Goal: Find specific page/section: Find specific page/section

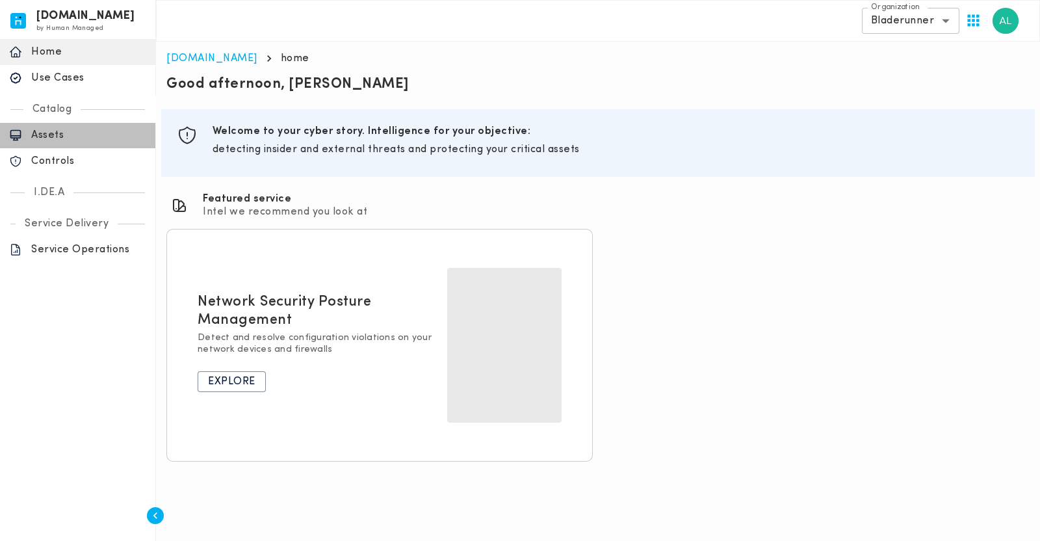
click at [65, 135] on p "Assets" at bounding box center [88, 135] width 115 height 13
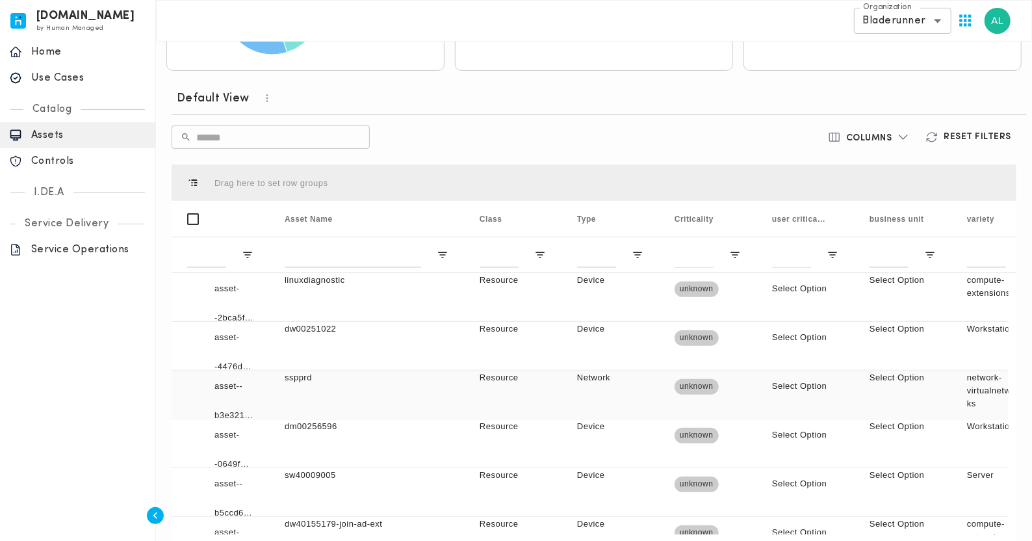
scroll to position [226, 0]
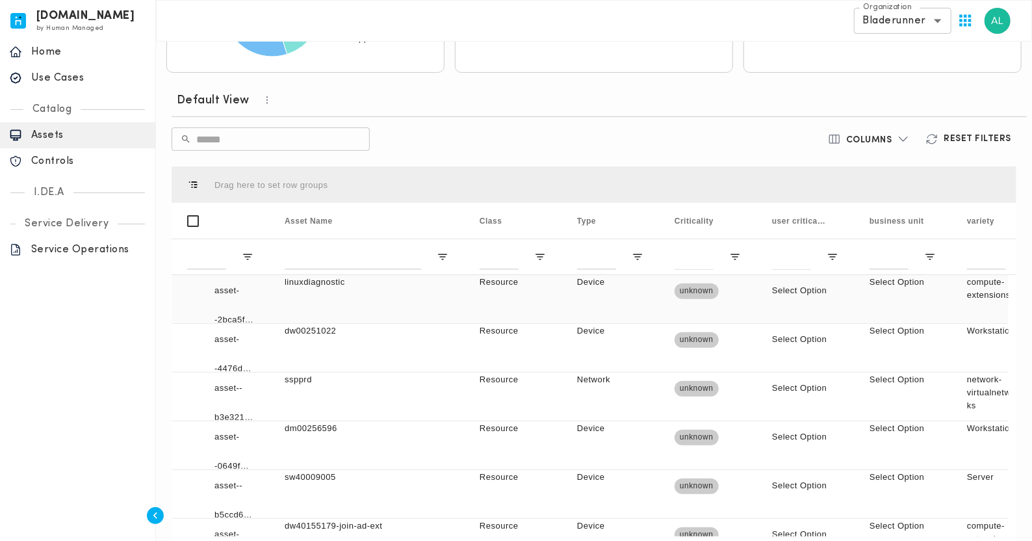
click at [330, 300] on div "linuxdiagnostic" at bounding box center [366, 299] width 195 height 48
click at [589, 297] on div "Device" at bounding box center [610, 299] width 97 height 48
click at [315, 289] on div "linuxdiagnostic" at bounding box center [366, 299] width 195 height 48
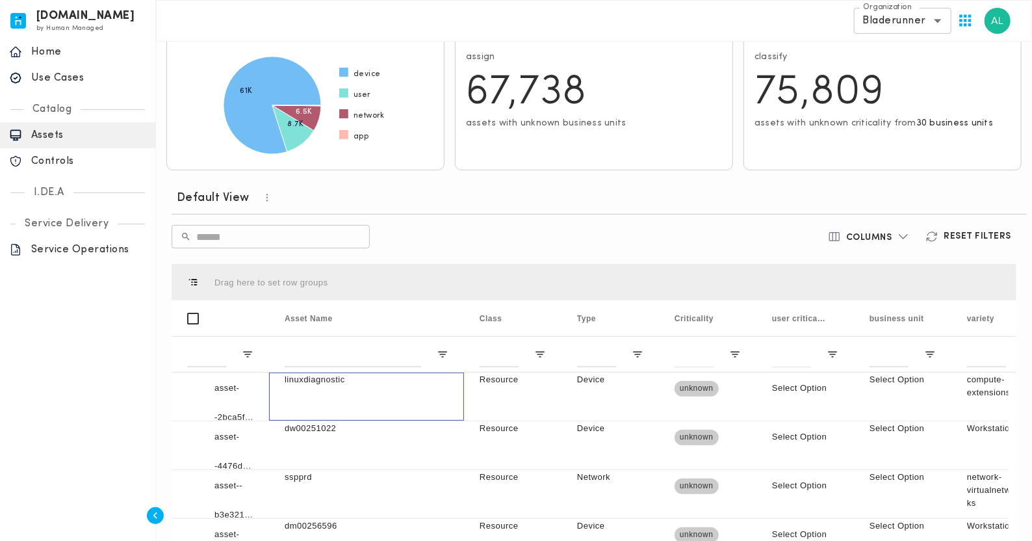
scroll to position [0, 0]
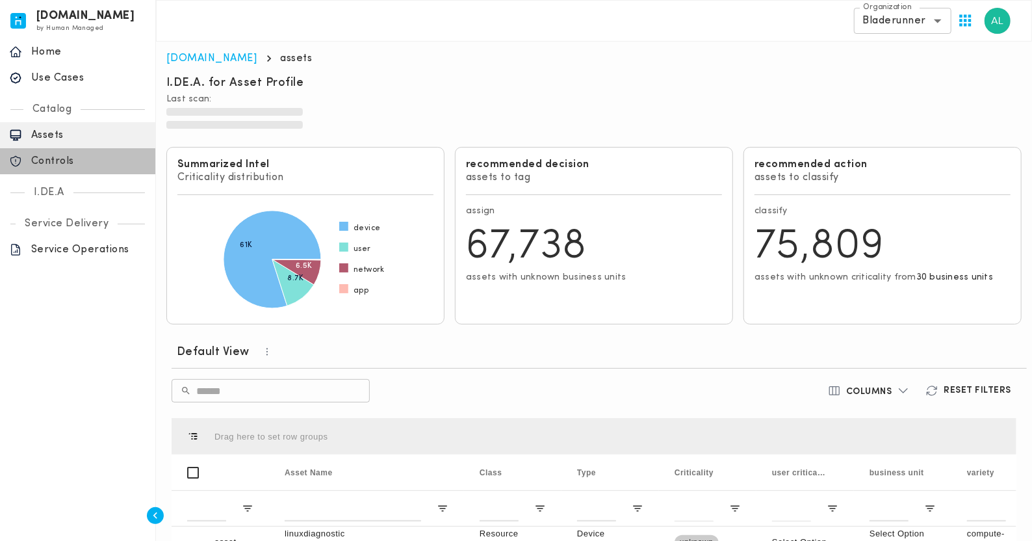
click at [62, 157] on p "Controls" at bounding box center [88, 161] width 115 height 13
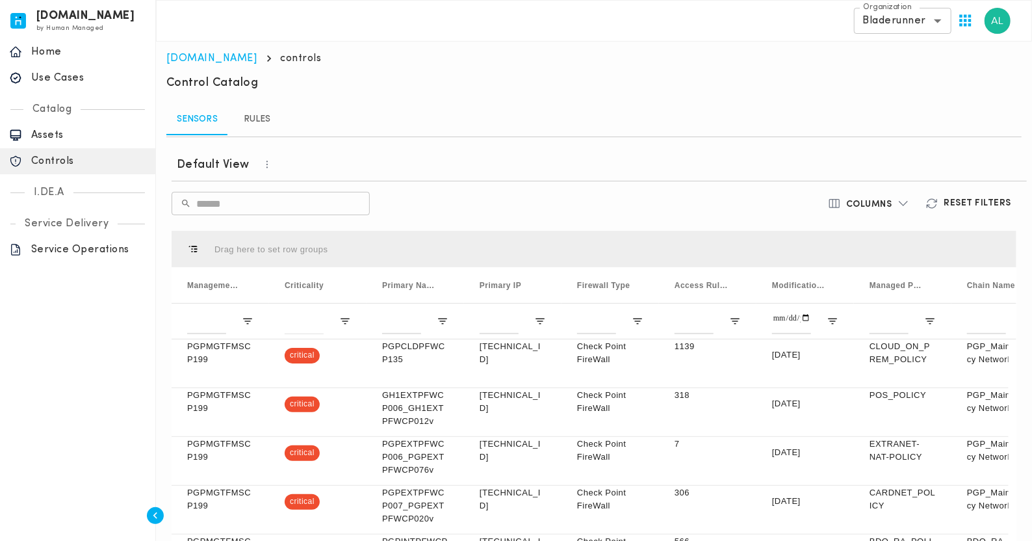
scroll to position [120, 0]
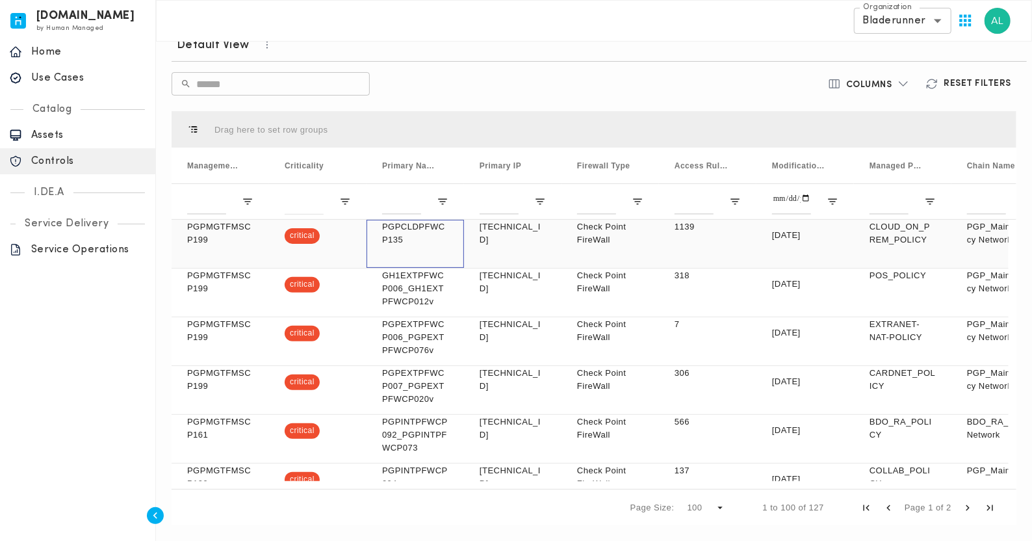
click at [400, 234] on p "PGPCLDPFWCP135" at bounding box center [415, 233] width 66 height 26
click at [324, 248] on div "critical" at bounding box center [317, 244] width 97 height 48
click at [399, 240] on p "PGPCLDPFWCP135" at bounding box center [415, 233] width 66 height 26
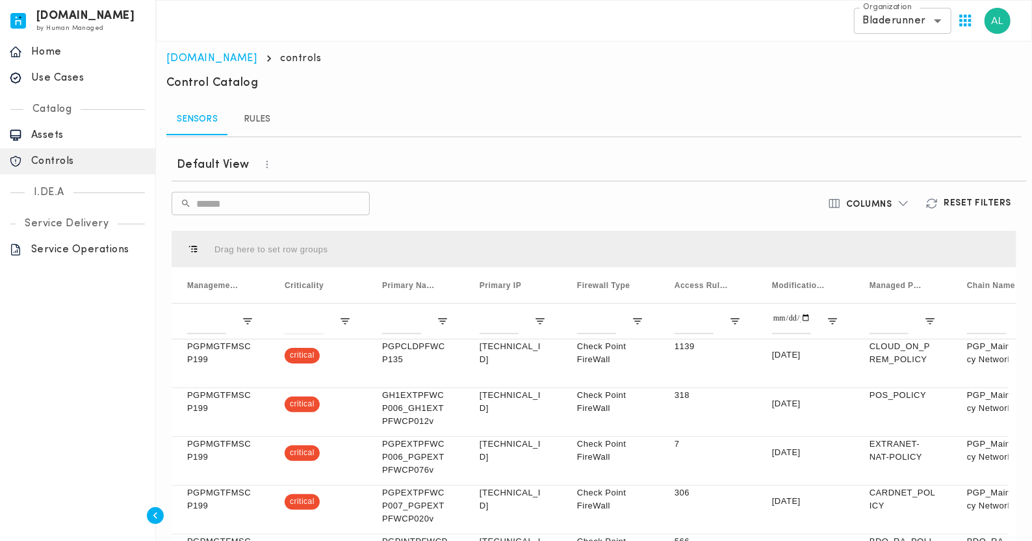
click at [266, 122] on link "Rules" at bounding box center [257, 119] width 58 height 31
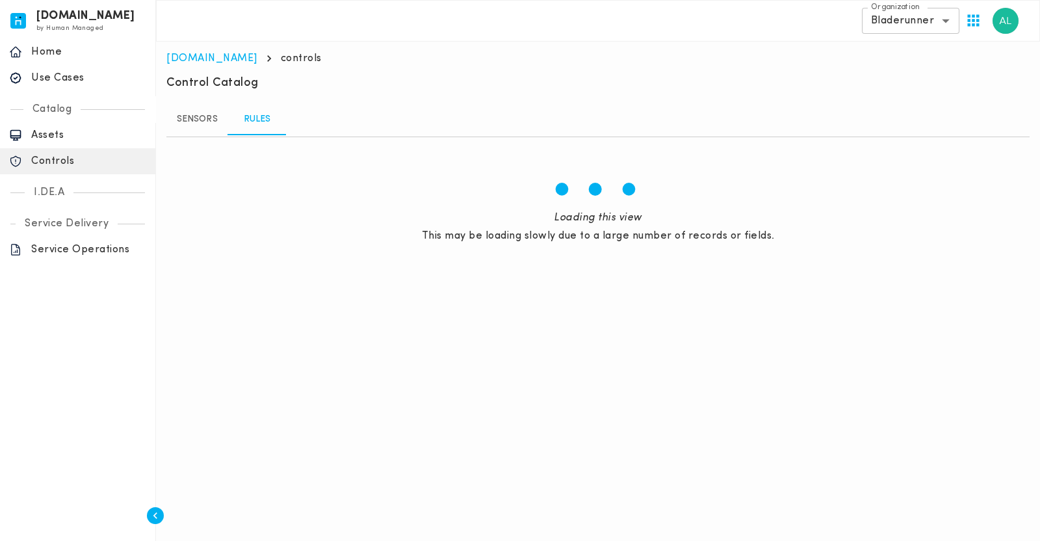
click at [926, 25] on body "[DOMAIN_NAME] by Human Managed {"resourceSet":[{"resourceId":"invicta-io/web/na…" at bounding box center [520, 144] width 1040 height 288
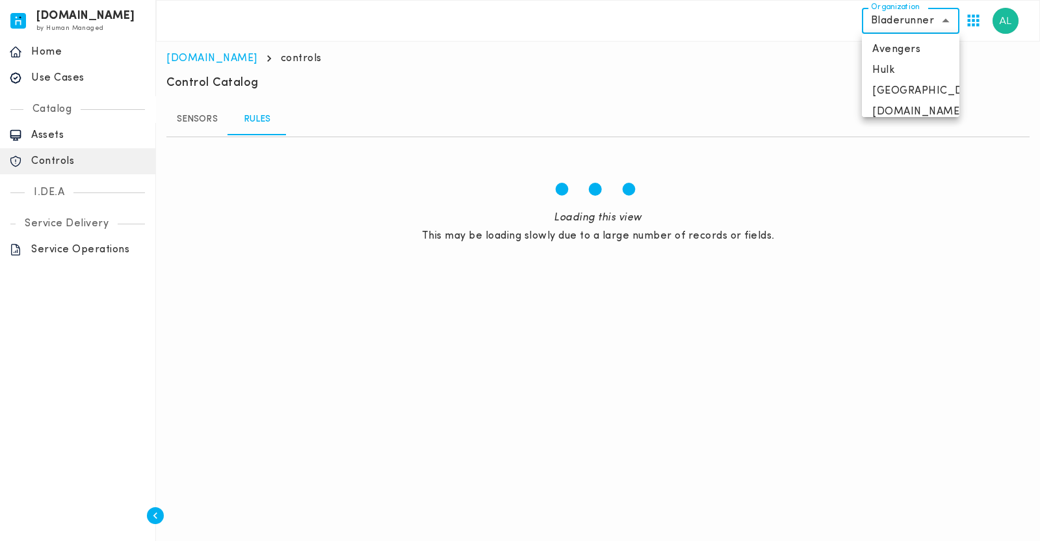
click at [667, 78] on div at bounding box center [520, 270] width 1040 height 541
click at [887, 27] on body "[DOMAIN_NAME] by Human Managed {"resourceSet":[{"resourceId":"invicta-io/web/na…" at bounding box center [520, 144] width 1040 height 288
click at [907, 43] on li "Avengers" at bounding box center [910, 49] width 97 height 21
type input "**********"
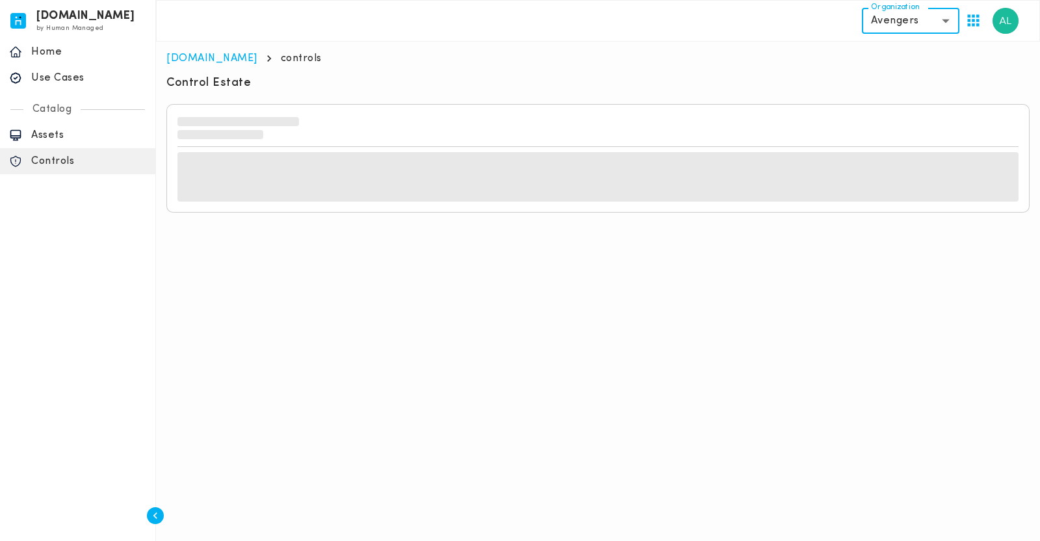
click at [68, 138] on p "Assets" at bounding box center [88, 135] width 115 height 13
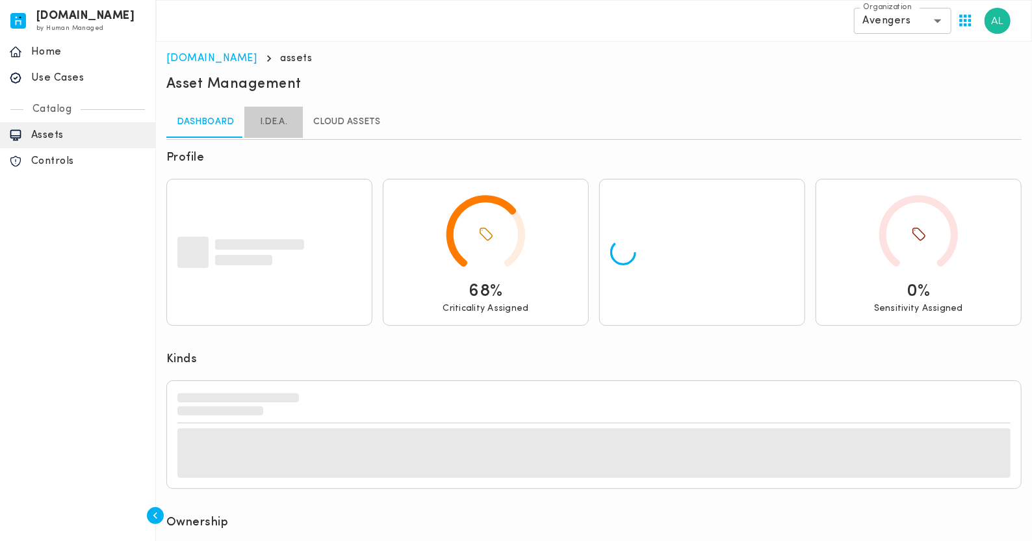
click at [273, 115] on link "I.DE.A." at bounding box center [273, 122] width 58 height 31
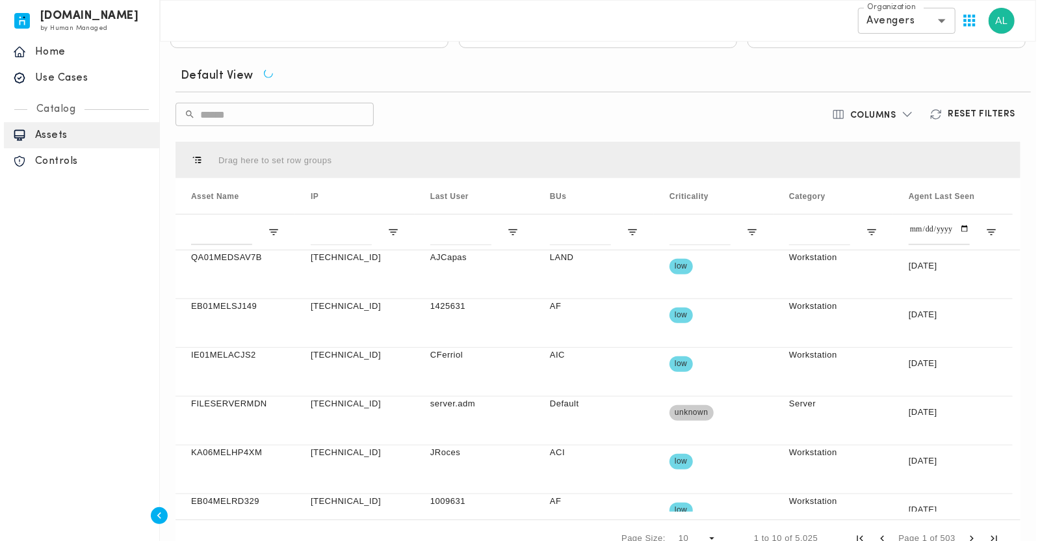
scroll to position [360, 0]
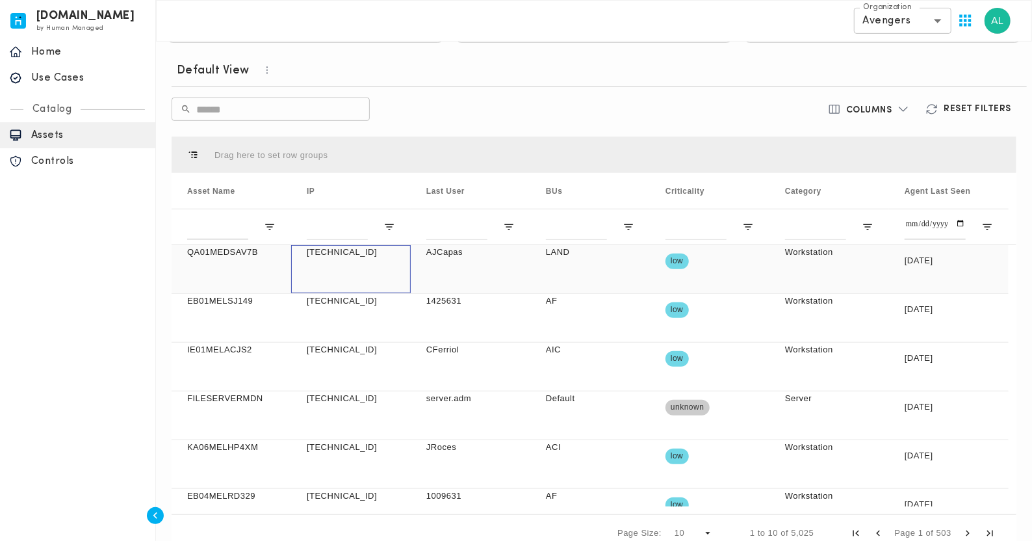
click at [357, 261] on div "[TECHNICAL_ID]" at bounding box center [351, 269] width 120 height 48
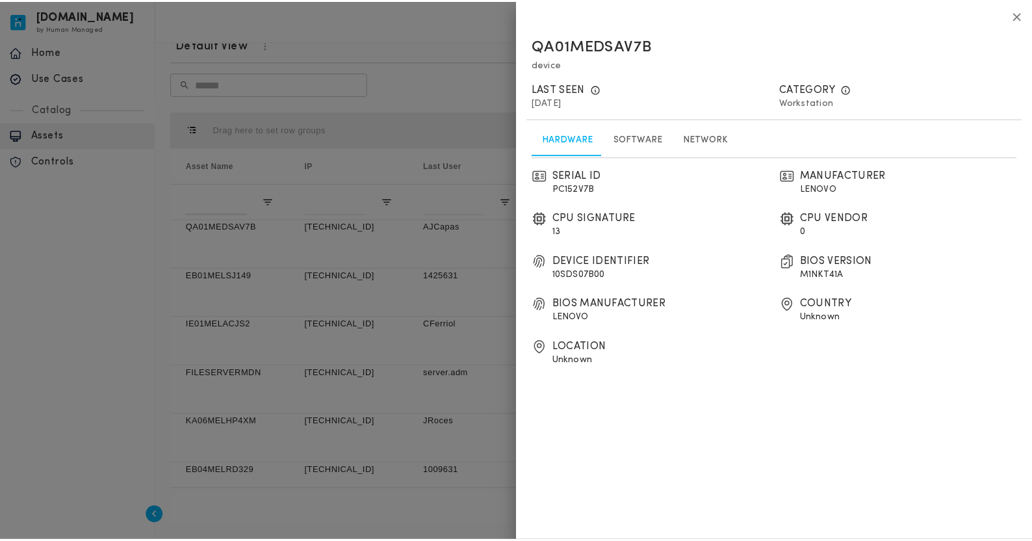
scroll to position [334, 0]
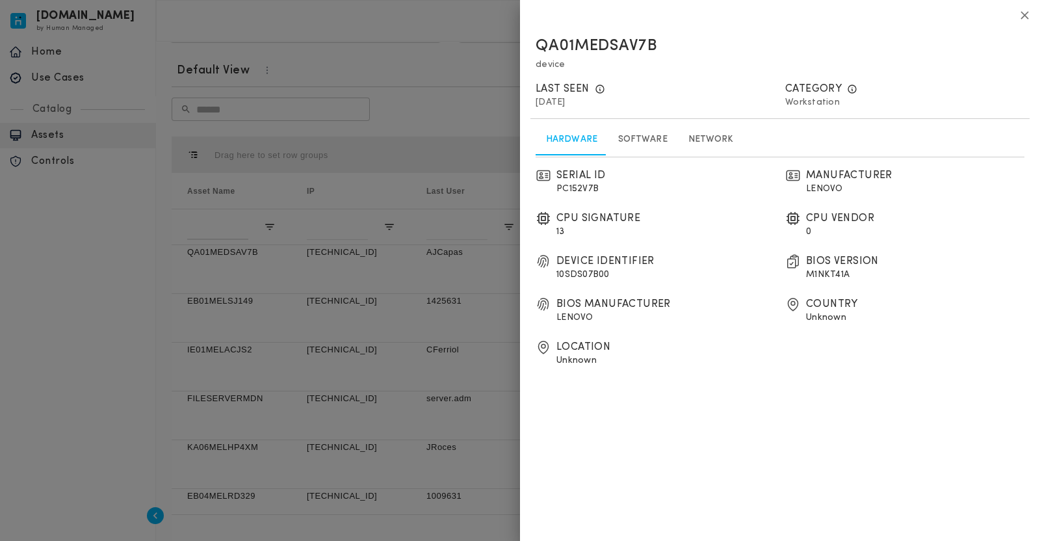
click at [357, 261] on div at bounding box center [520, 270] width 1040 height 541
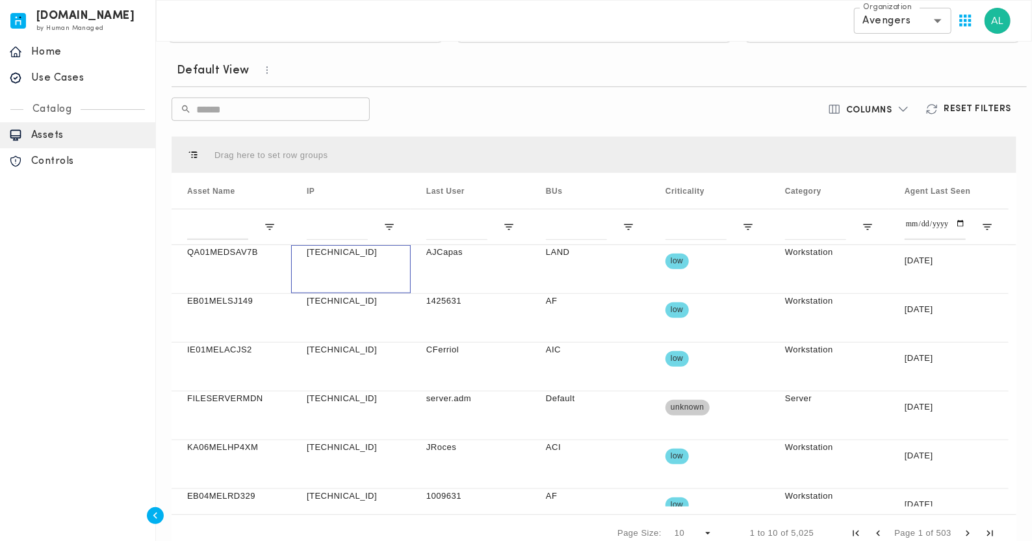
scroll to position [0, 0]
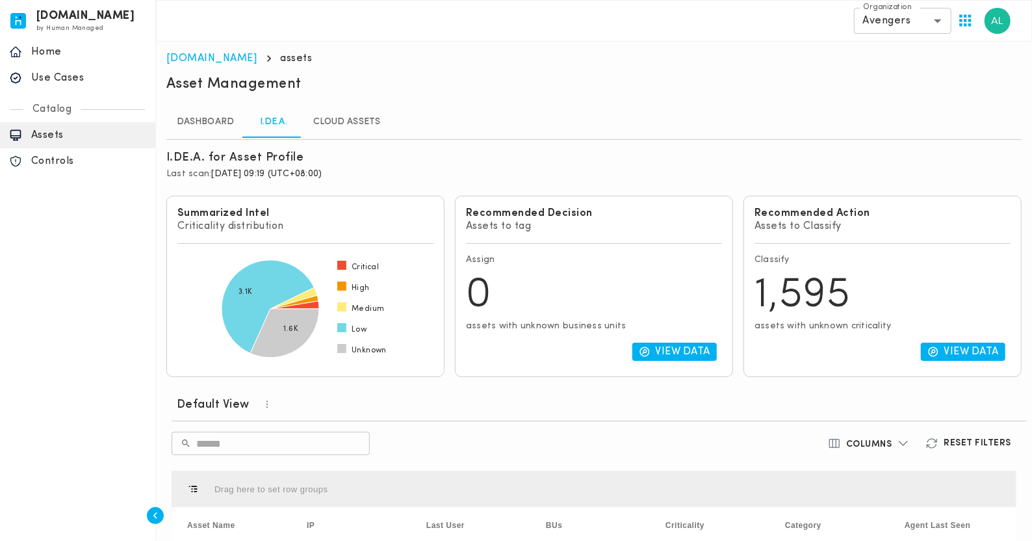
click at [387, 134] on link "Cloud Assets" at bounding box center [347, 122] width 88 height 31
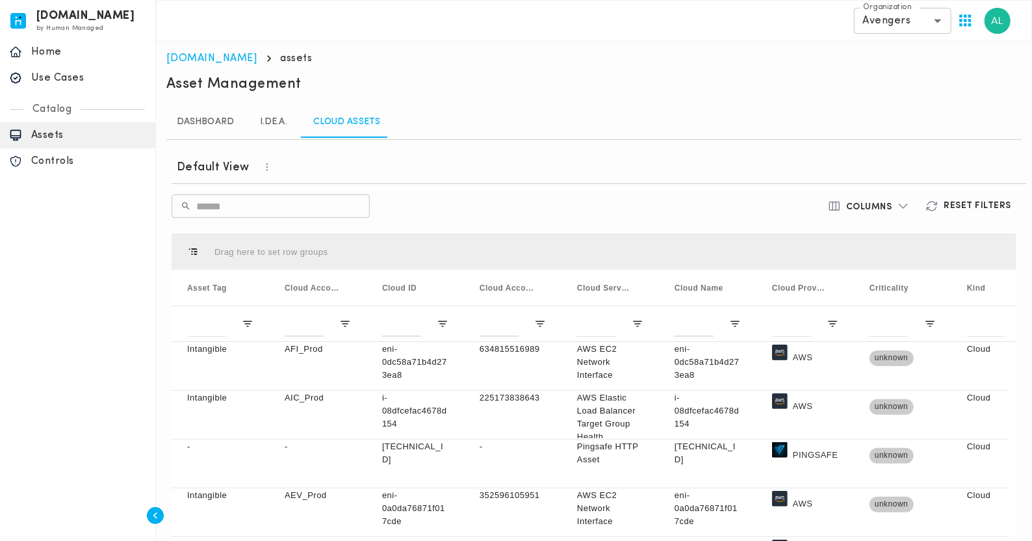
scroll to position [122, 0]
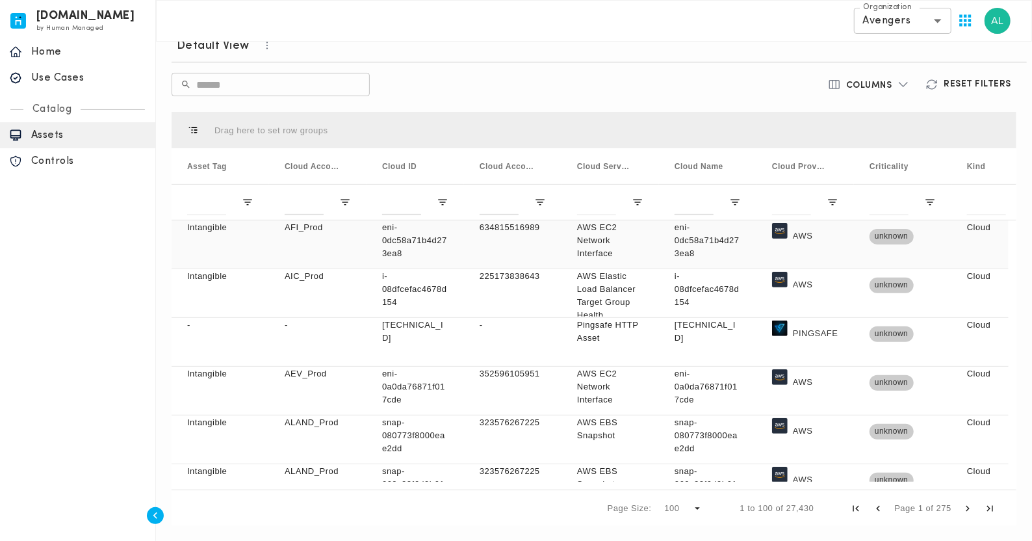
click at [304, 251] on div "AFI_Prod" at bounding box center [317, 244] width 97 height 48
click at [669, 240] on div "eni-0dc58a71b4d273ea8" at bounding box center [707, 244] width 97 height 48
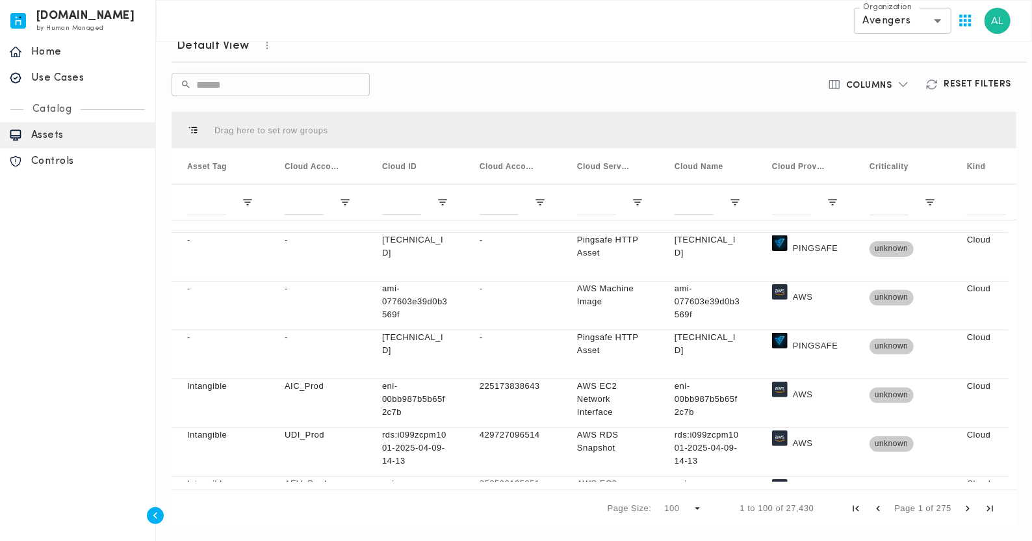
scroll to position [23, 0]
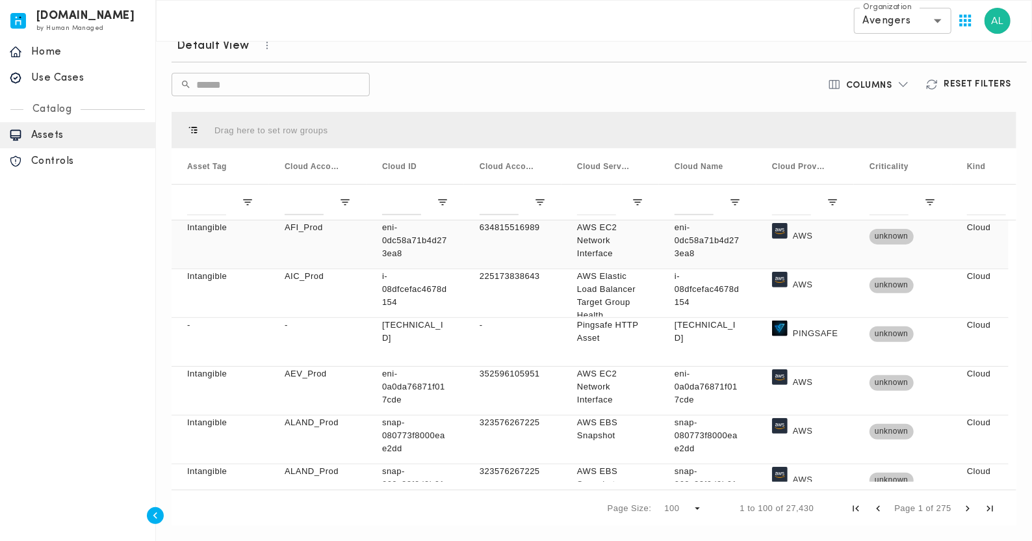
click at [198, 221] on p "Intangible" at bounding box center [220, 227] width 66 height 13
click at [525, 14] on div "**********" at bounding box center [594, 21] width 876 height 42
click at [540, 63] on div "Default View ​ ​ Columns Reset Filters Press SPACE to select this row. Drag her…" at bounding box center [593, 280] width 855 height 502
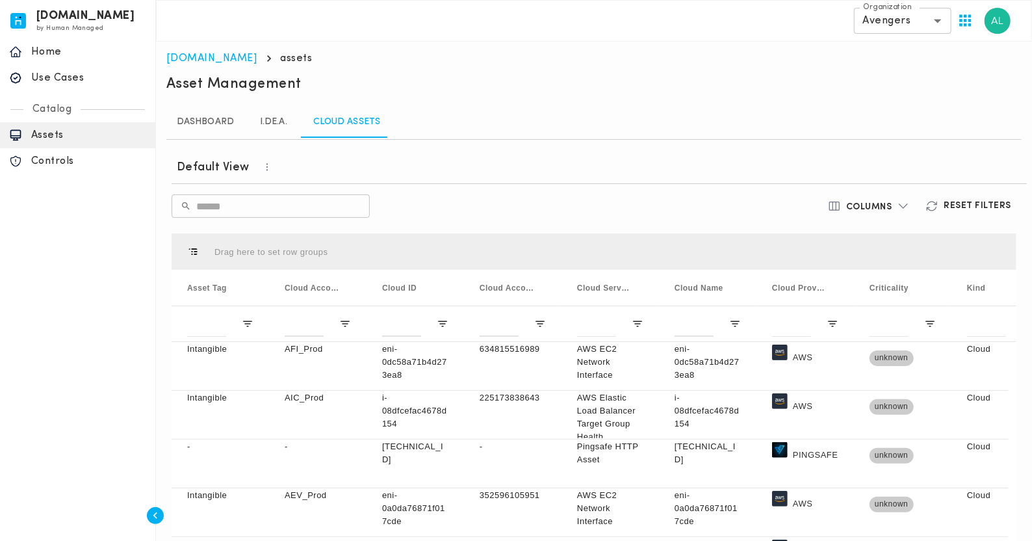
click at [497, 125] on div "Dashboard I.DE.A. Cloud Assets" at bounding box center [593, 122] width 855 height 31
